Goal: Find specific page/section: Find specific page/section

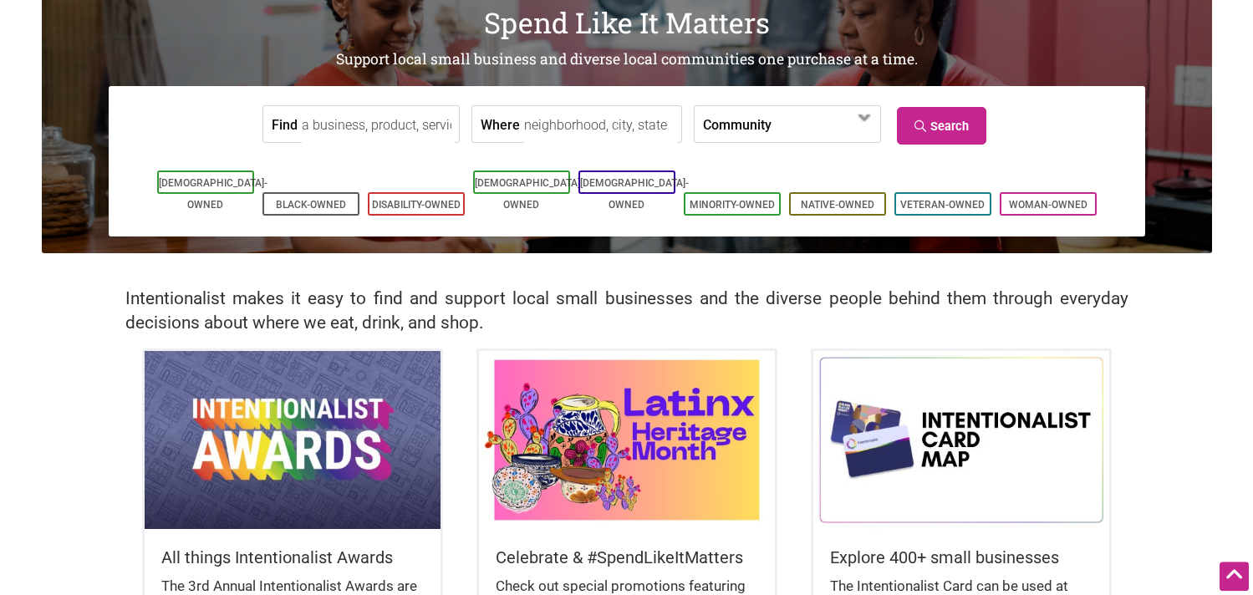
scroll to position [85, 0]
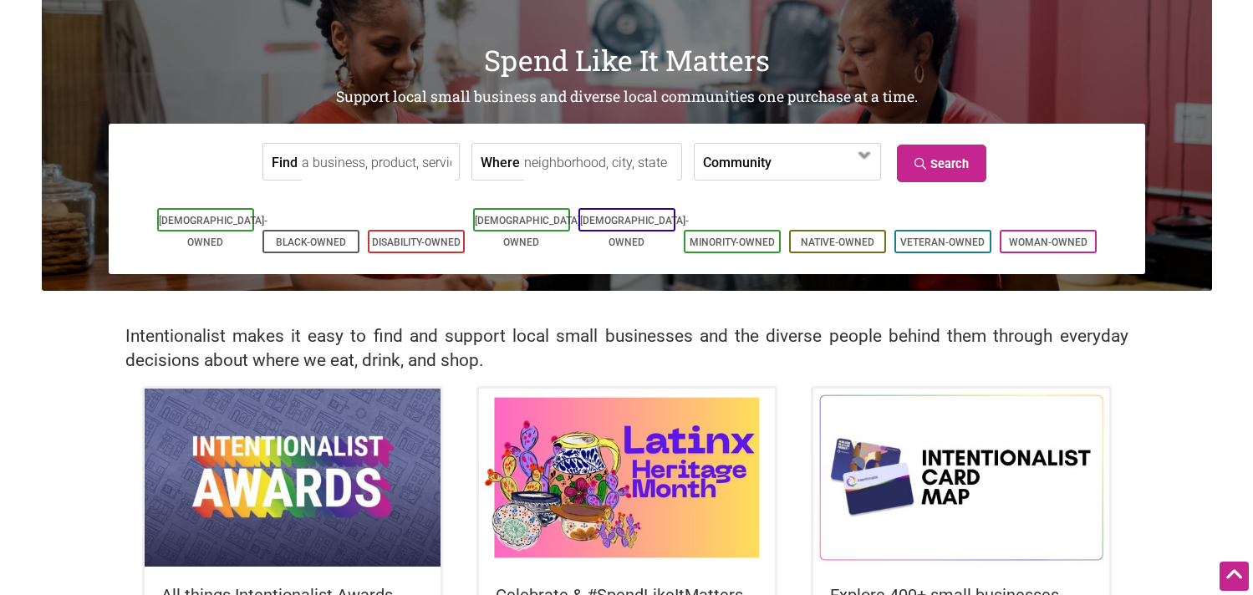
click at [527, 162] on input "Where" at bounding box center [600, 163] width 153 height 38
type input "[GEOGRAPHIC_DATA], mi"
click at [954, 166] on link "Search" at bounding box center [941, 164] width 89 height 38
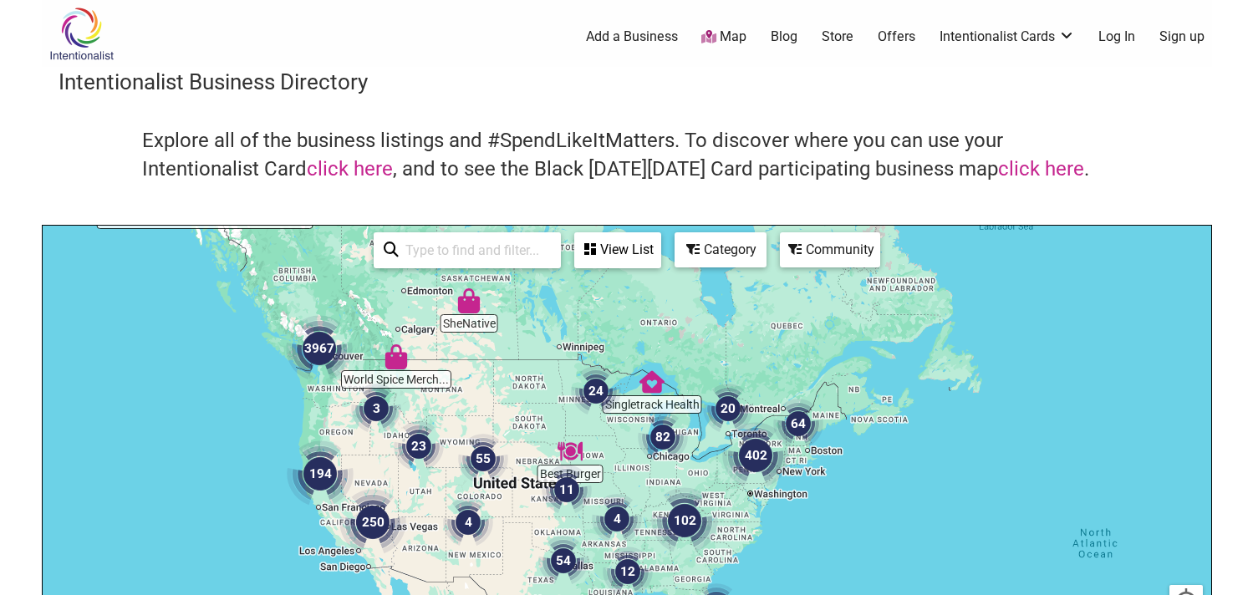
drag, startPoint x: 861, startPoint y: 532, endPoint x: 624, endPoint y: 443, distance: 253.7
click at [624, 443] on div at bounding box center [627, 551] width 1168 height 650
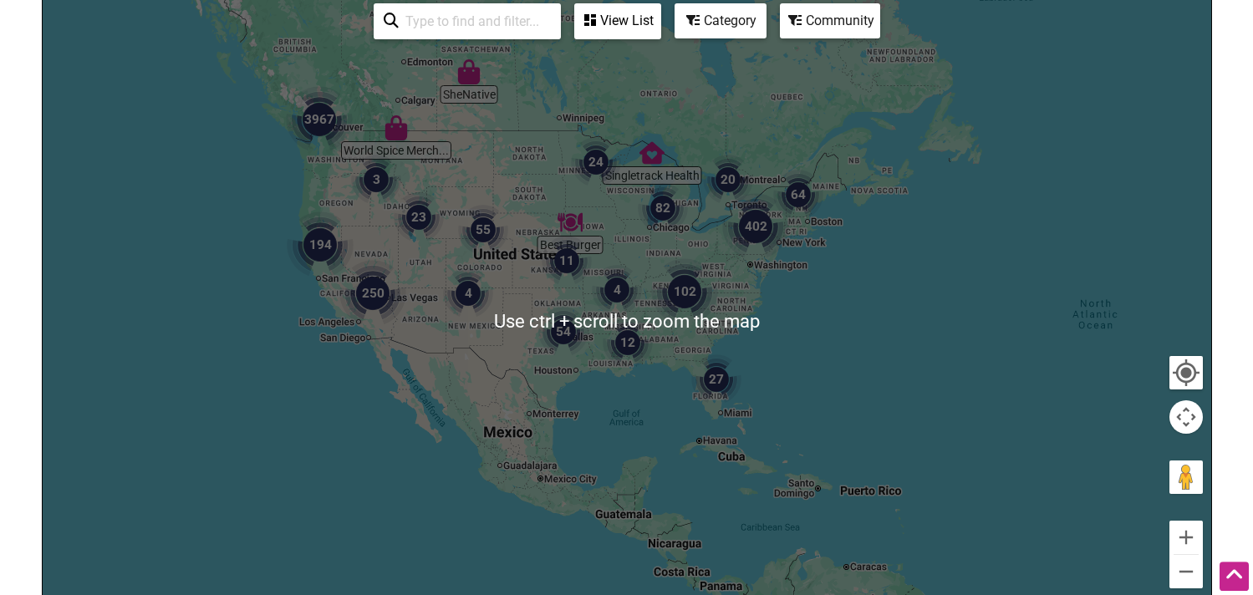
scroll to position [256, 0]
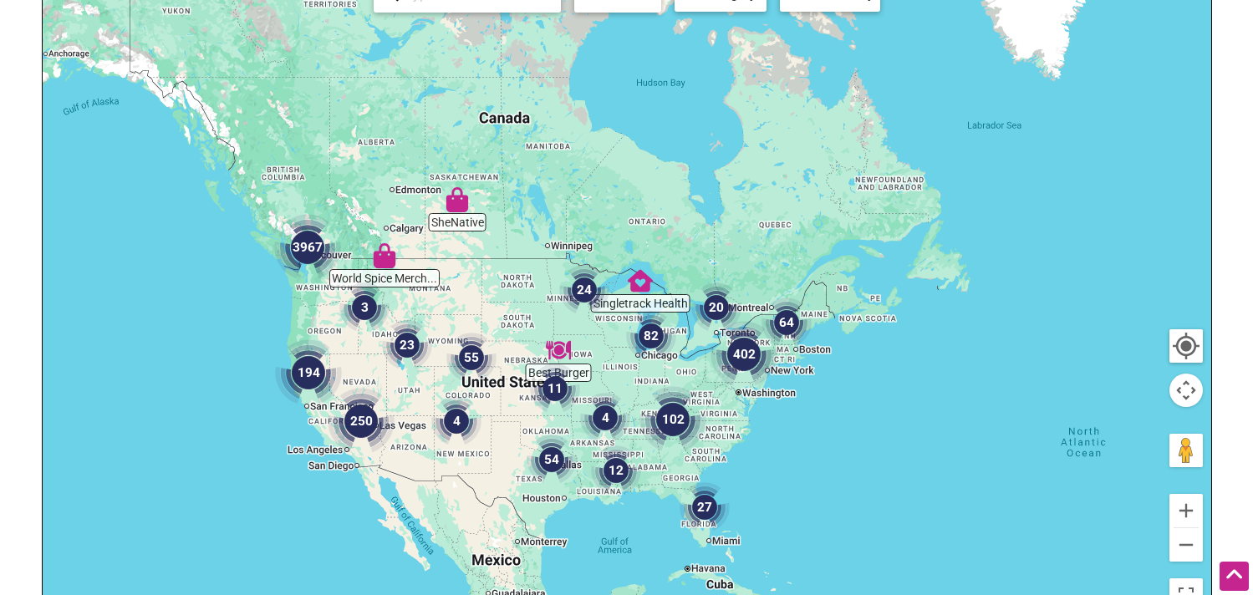
drag, startPoint x: 659, startPoint y: 310, endPoint x: 647, endPoint y: 471, distance: 160.9
click at [647, 471] on div at bounding box center [627, 295] width 1168 height 650
click at [1193, 507] on button "Zoom in" at bounding box center [1185, 510] width 33 height 33
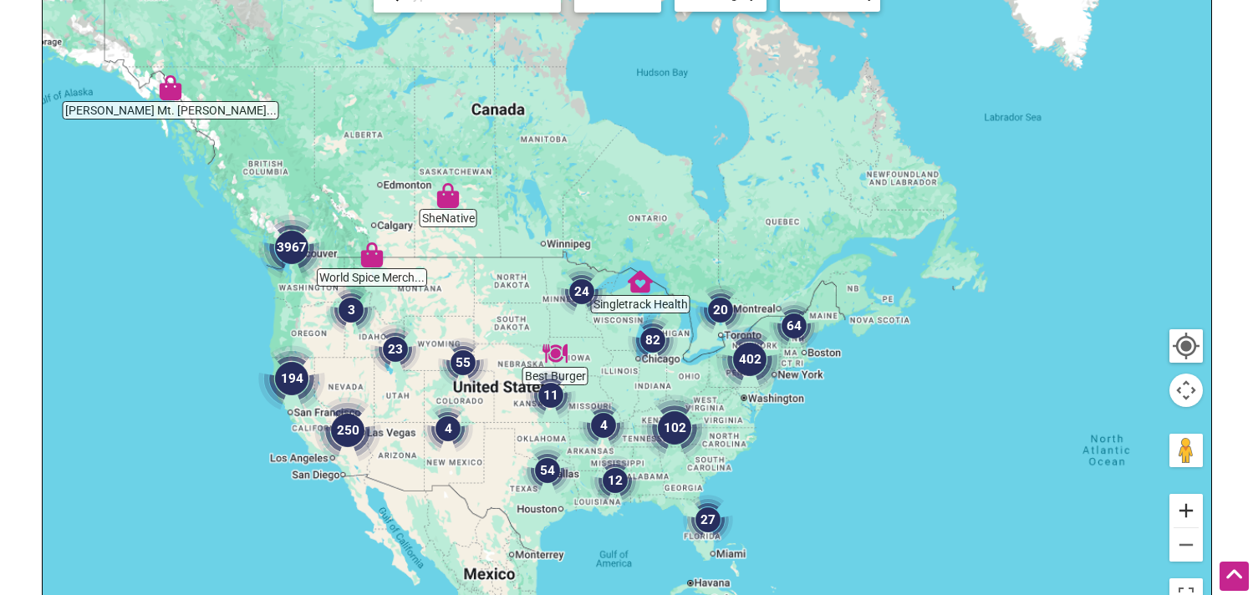
click at [1193, 507] on button "Zoom in" at bounding box center [1185, 510] width 33 height 33
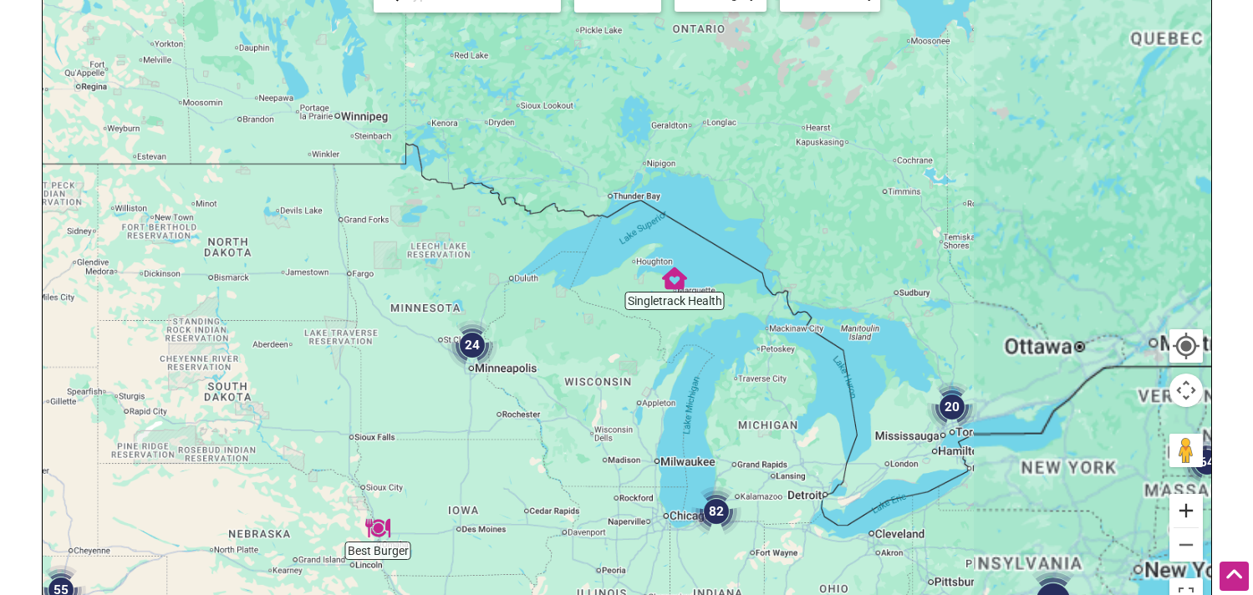
click at [1193, 507] on button "Zoom in" at bounding box center [1185, 510] width 33 height 33
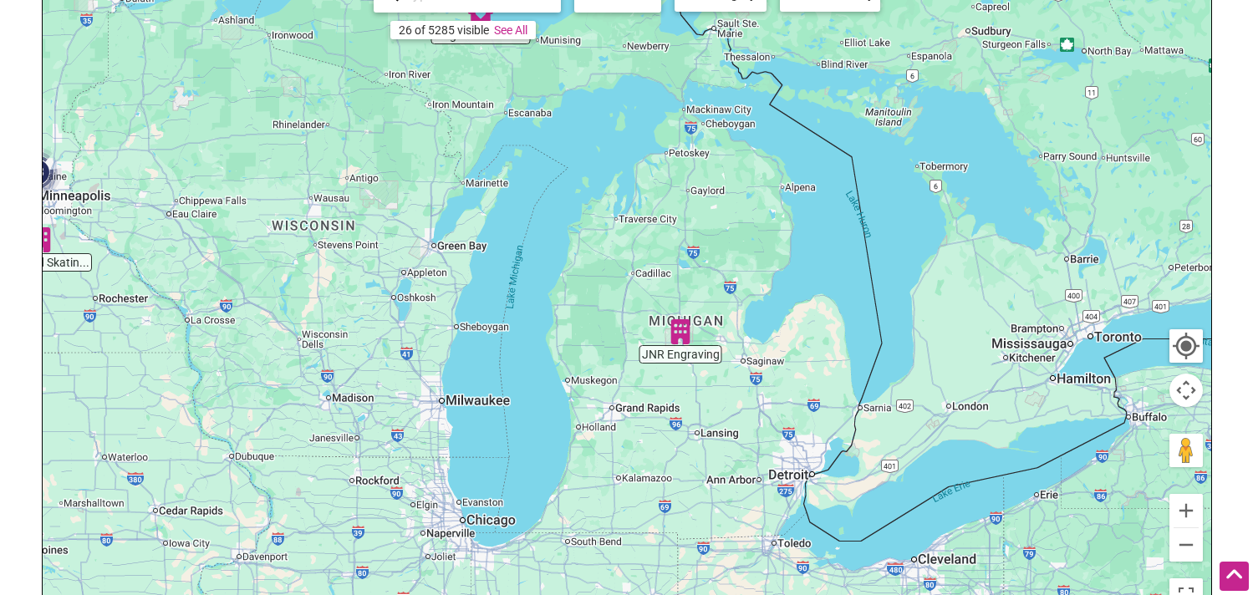
drag, startPoint x: 857, startPoint y: 511, endPoint x: 602, endPoint y: 247, distance: 366.5
click at [602, 247] on div at bounding box center [627, 295] width 1168 height 650
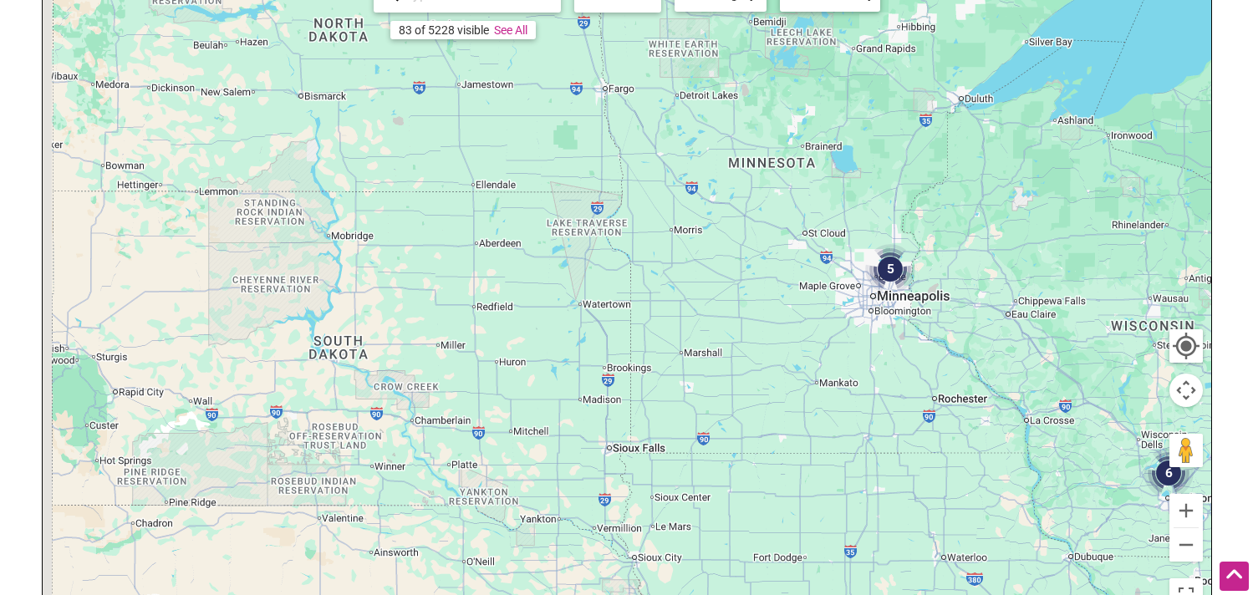
drag, startPoint x: 188, startPoint y: 416, endPoint x: 1046, endPoint y: 518, distance: 863.6
click at [1046, 518] on div at bounding box center [627, 295] width 1168 height 650
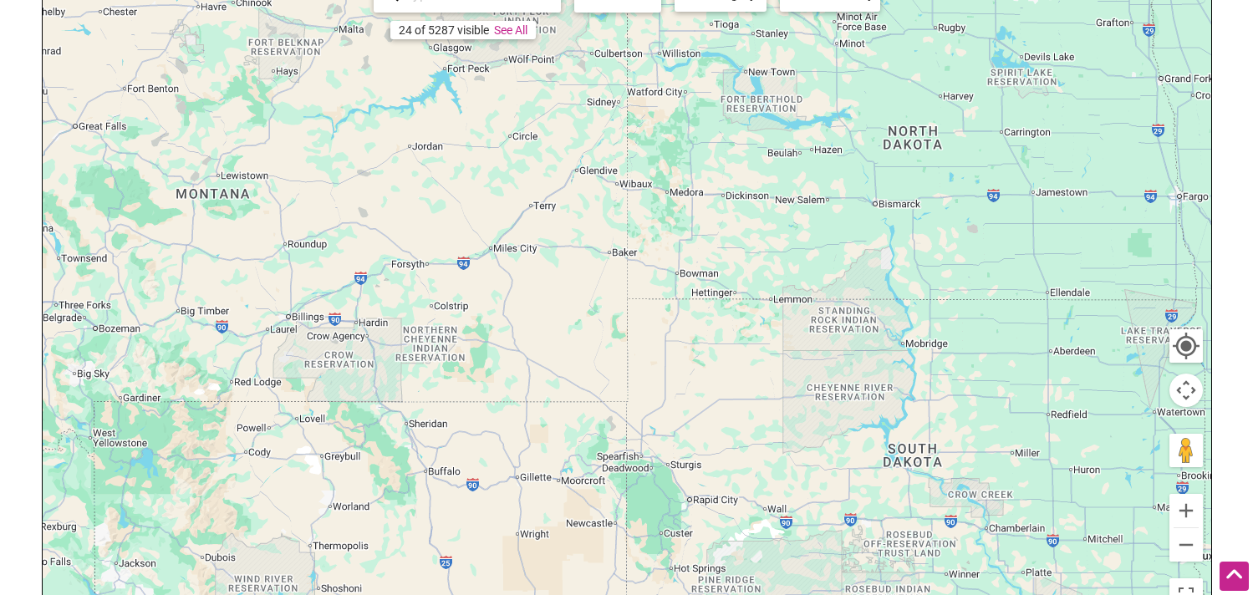
drag, startPoint x: 315, startPoint y: 371, endPoint x: 837, endPoint y: 478, distance: 533.2
click at [837, 478] on div at bounding box center [627, 295] width 1168 height 650
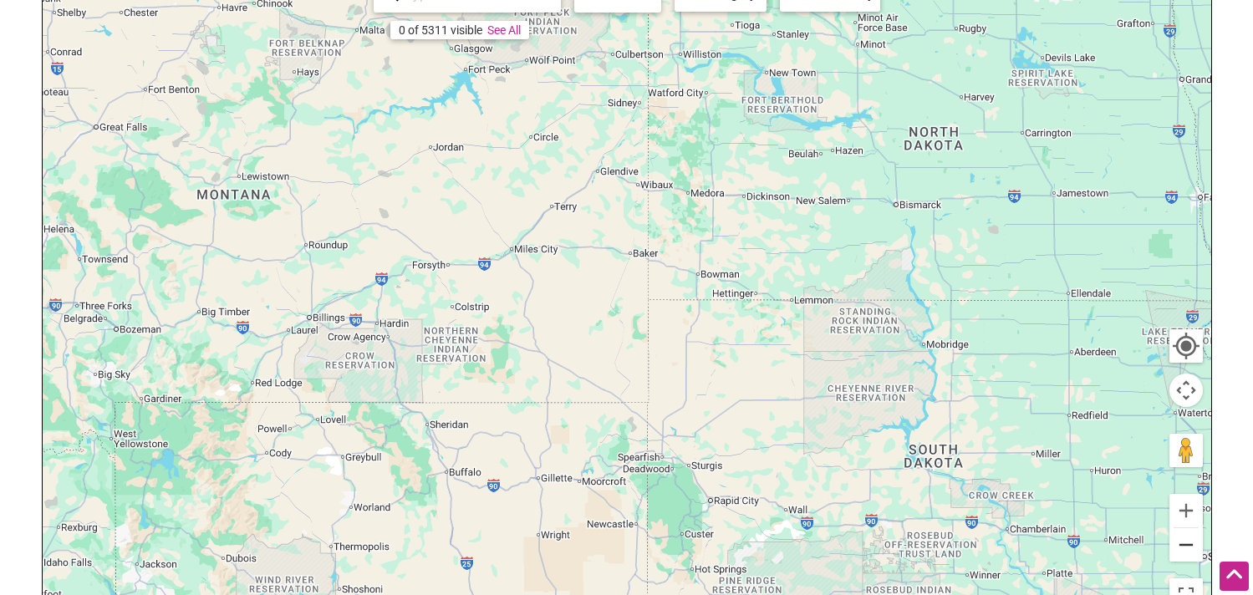
click at [1182, 544] on button "Zoom out" at bounding box center [1185, 544] width 33 height 33
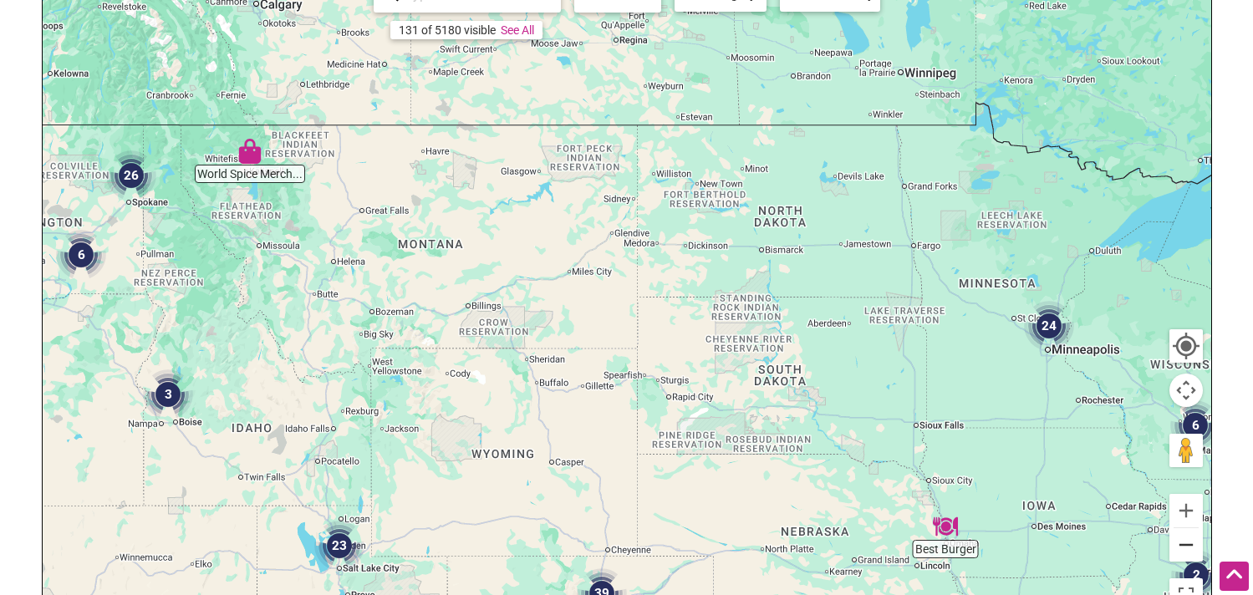
click at [1182, 544] on button "Zoom out" at bounding box center [1185, 544] width 33 height 33
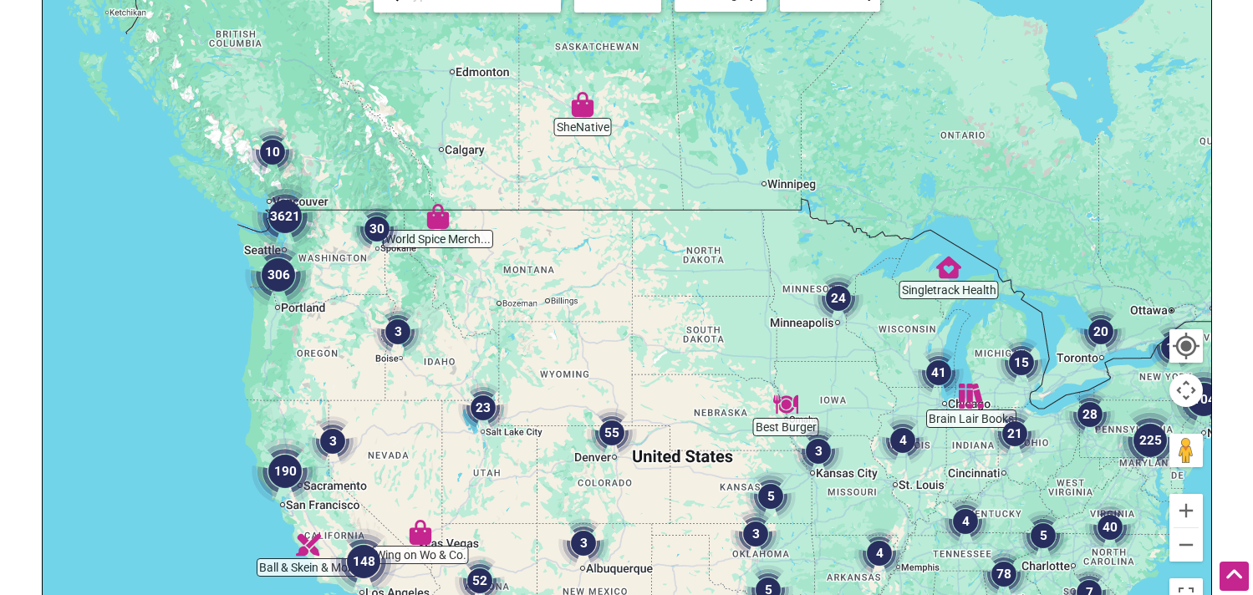
click at [266, 247] on img "3621" at bounding box center [285, 216] width 67 height 67
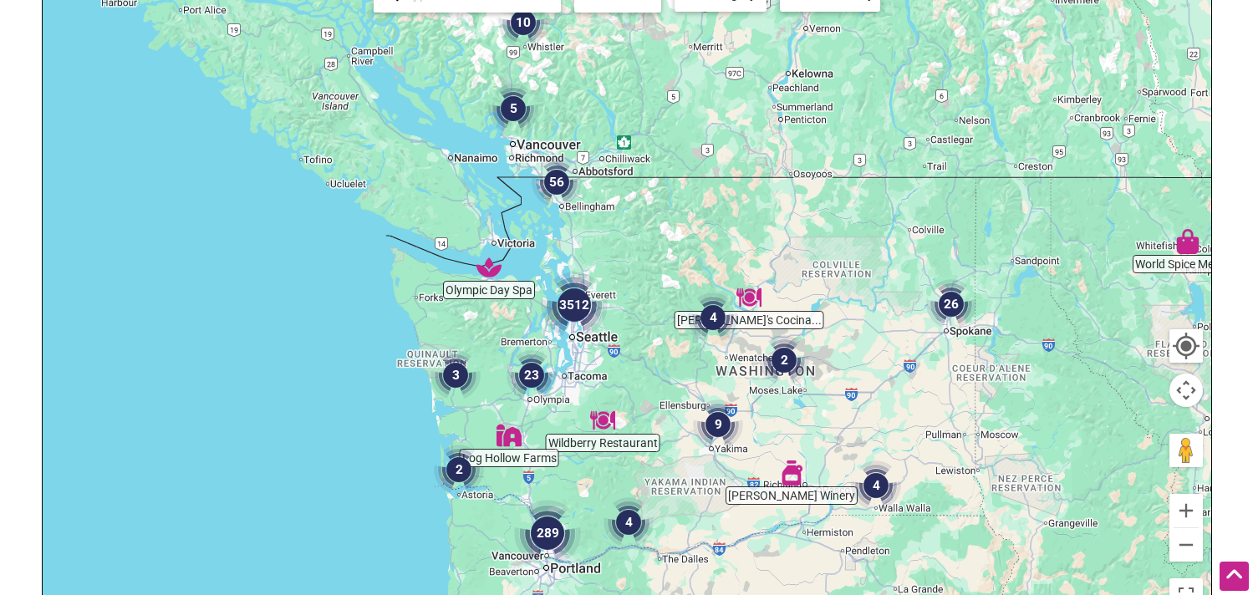
click at [573, 317] on img "3512" at bounding box center [574, 305] width 67 height 67
